Goal: Task Accomplishment & Management: Complete application form

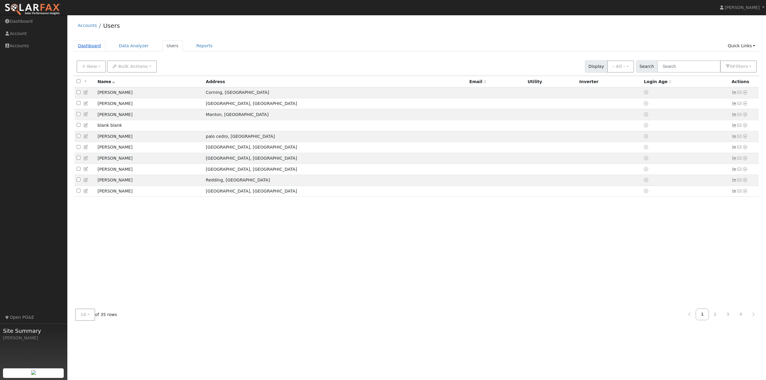
click at [97, 48] on link "Dashboard" at bounding box center [90, 45] width 32 height 11
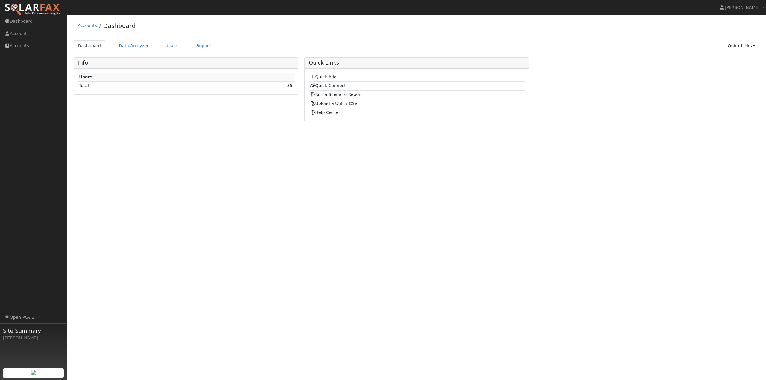
click at [323, 79] on link "Quick Add" at bounding box center [323, 77] width 27 height 5
